Goal: Information Seeking & Learning: Learn about a topic

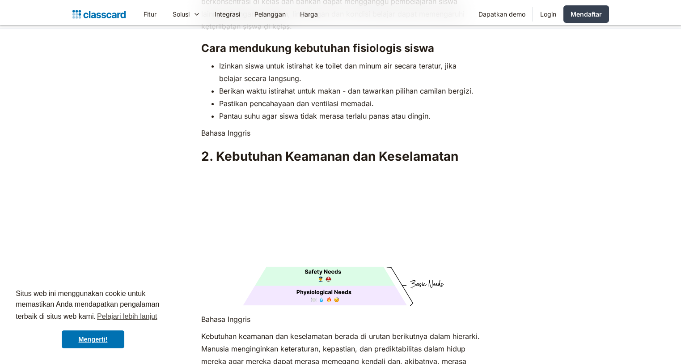
scroll to position [1619, 0]
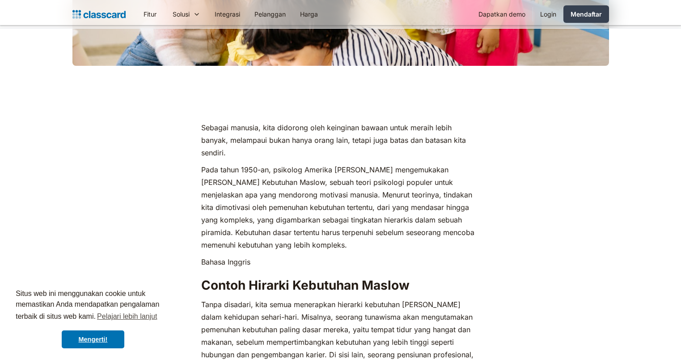
scroll to position [501, 0]
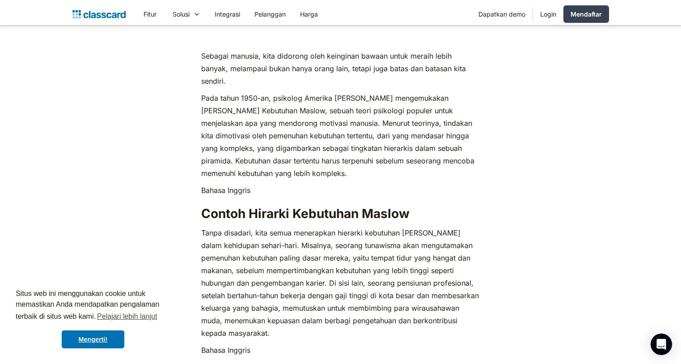
click at [359, 246] on font "Tanpa disadari, kita semua menerapkan hierarki kebutuhan [PERSON_NAME] dalam ke…" at bounding box center [340, 282] width 278 height 109
